Goal: Check status: Check status

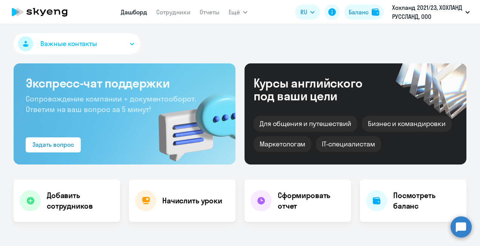
select select "30"
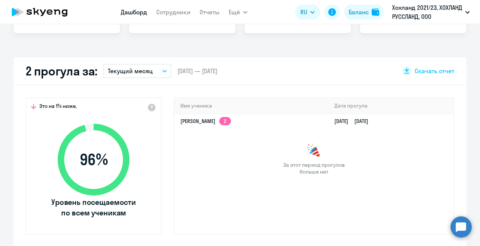
click at [463, 232] on circle at bounding box center [461, 226] width 21 height 21
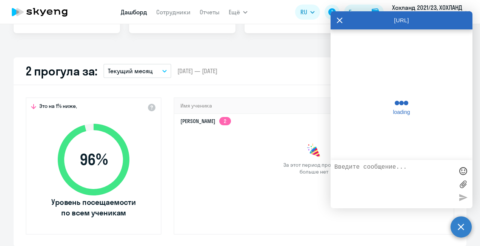
scroll to position [8117, 0]
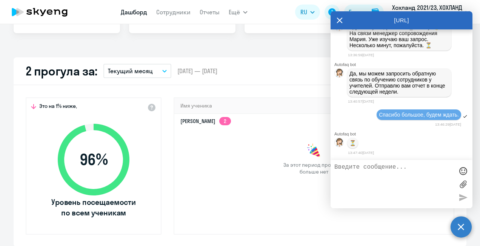
click at [340, 22] on icon at bounding box center [340, 20] width 6 height 18
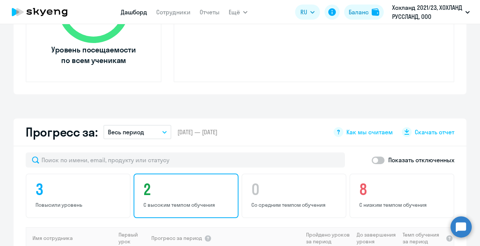
scroll to position [377, 0]
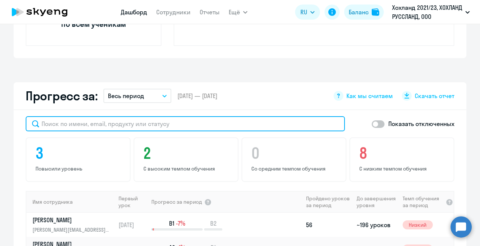
click at [195, 125] on input "text" at bounding box center [185, 123] width 319 height 15
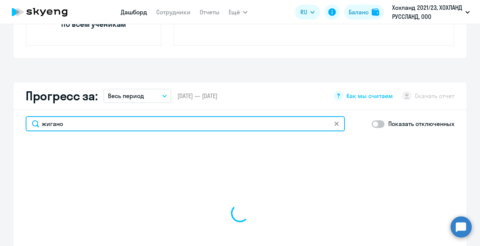
type input "[PERSON_NAME]"
select select "30"
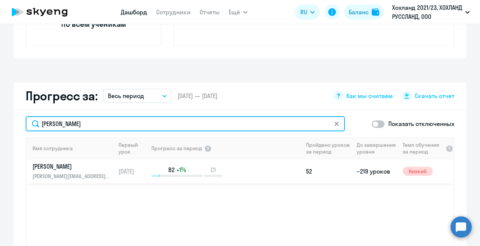
type input "[PERSON_NAME]"
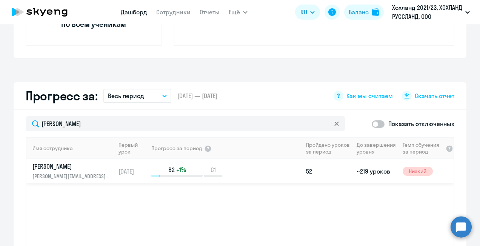
click at [91, 167] on p "[PERSON_NAME]" at bounding box center [71, 166] width 78 height 8
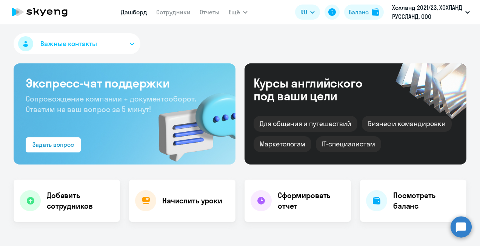
select select "english"
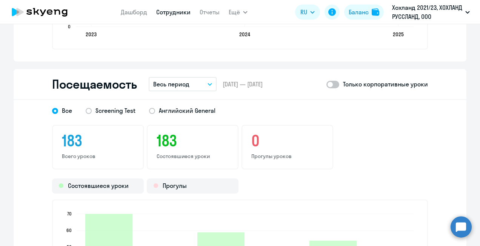
scroll to position [943, 0]
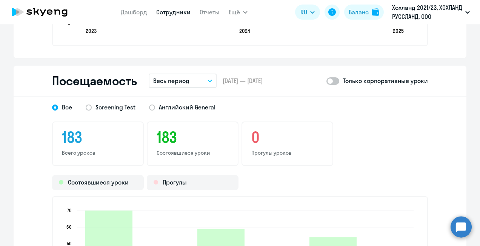
click at [335, 80] on span at bounding box center [332, 81] width 13 height 8
click at [326, 81] on input "checkbox" at bounding box center [326, 81] width 0 height 0
checkbox input "true"
click at [159, 106] on span "Английский General" at bounding box center [187, 107] width 57 height 8
click at [0, 0] on input "Английский General" at bounding box center [0, 0] width 0 height 0
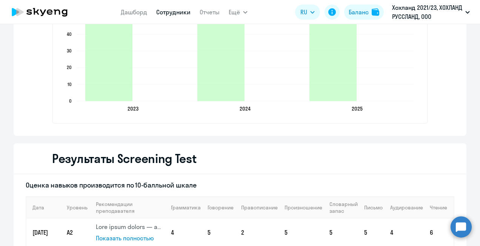
scroll to position [1057, 0]
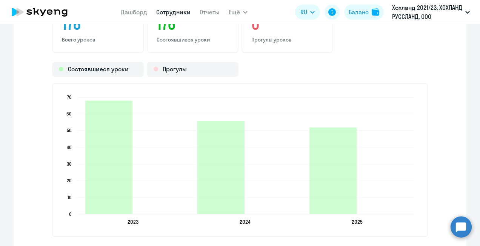
click at [453, 123] on div "Все Screening Test Английский General 176 Всего уроков 176 Состоявшиеся уроки 0…" at bounding box center [240, 116] width 453 height 266
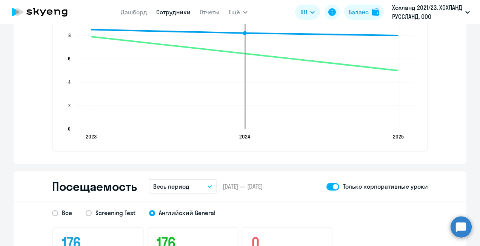
scroll to position [792, 0]
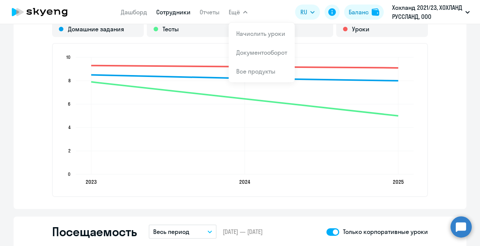
click at [462, 225] on circle at bounding box center [461, 226] width 21 height 21
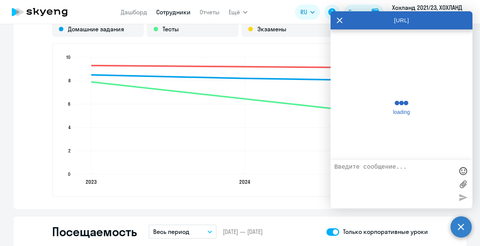
scroll to position [8117, 0]
